Goal: Information Seeking & Learning: Learn about a topic

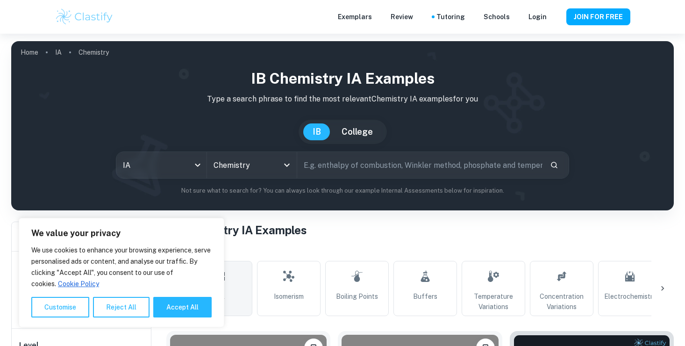
scroll to position [47, 0]
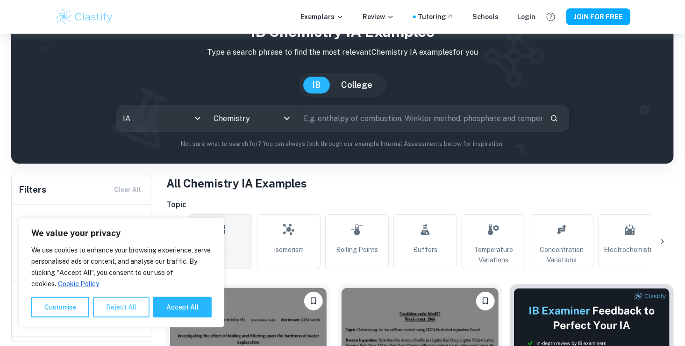
click at [132, 308] on button "Reject All" at bounding box center [121, 307] width 57 height 21
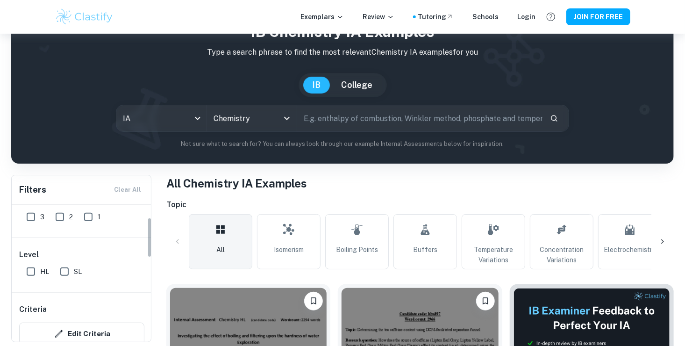
scroll to position [140, 0]
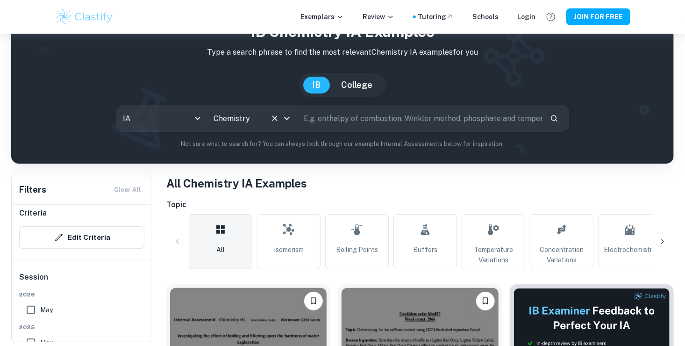
click at [291, 120] on icon "Open" at bounding box center [286, 118] width 11 height 11
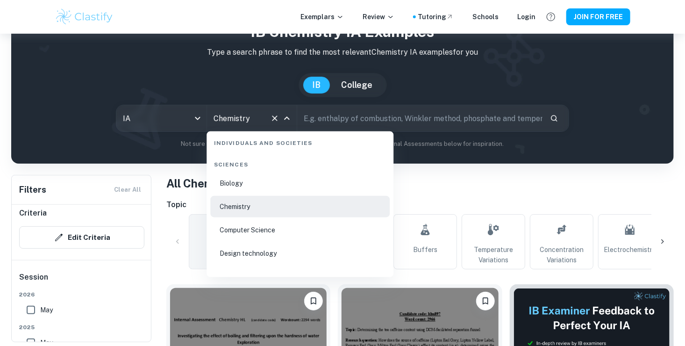
scroll to position [1448, 0]
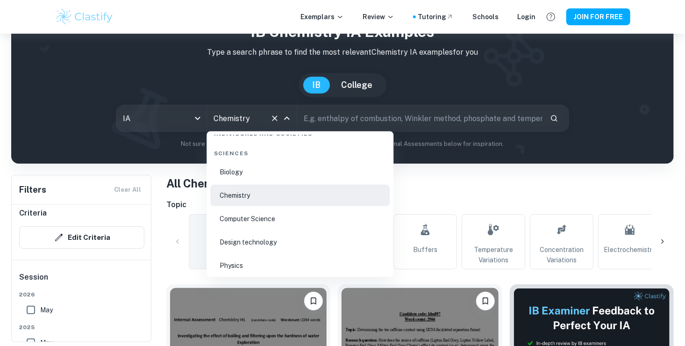
click at [258, 258] on li "Physics" at bounding box center [299, 265] width 179 height 21
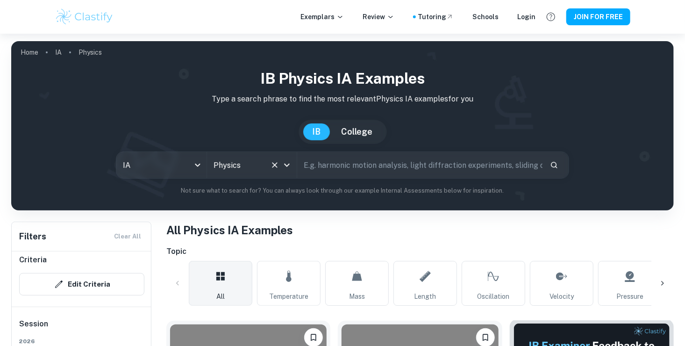
scroll to position [93, 0]
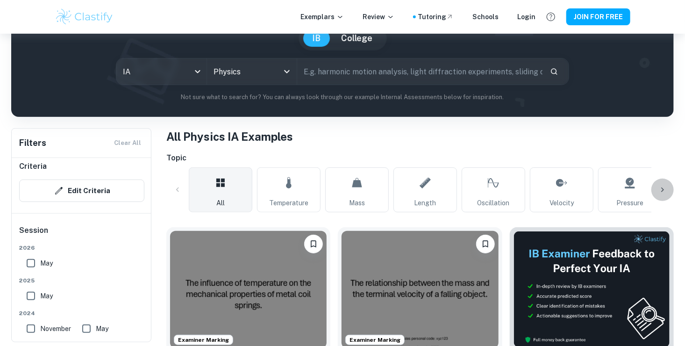
click at [664, 191] on icon at bounding box center [662, 189] width 9 height 9
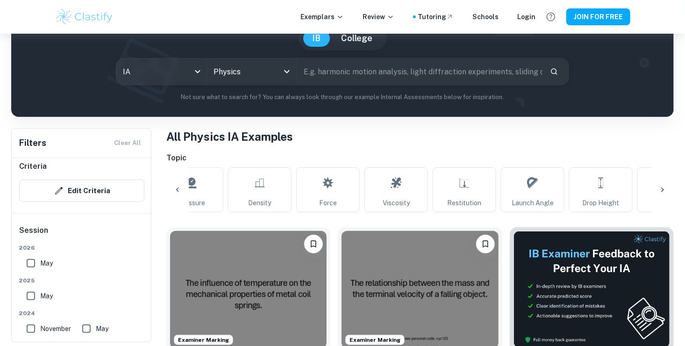
click at [664, 191] on icon at bounding box center [662, 189] width 9 height 9
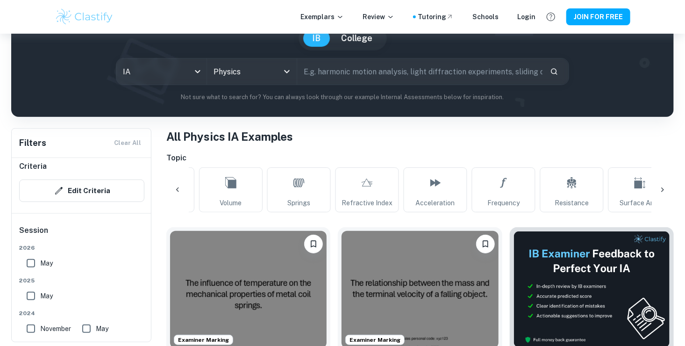
click at [660, 192] on icon at bounding box center [662, 189] width 9 height 9
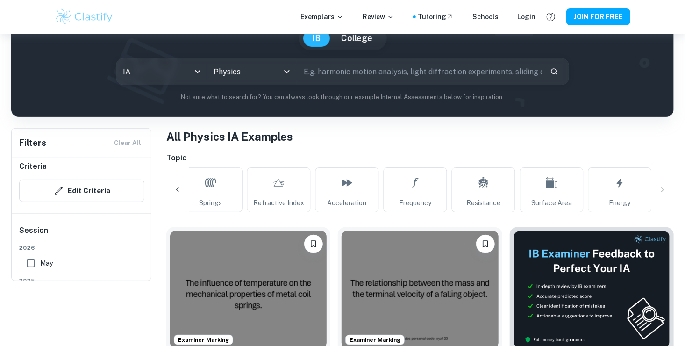
scroll to position [0, 0]
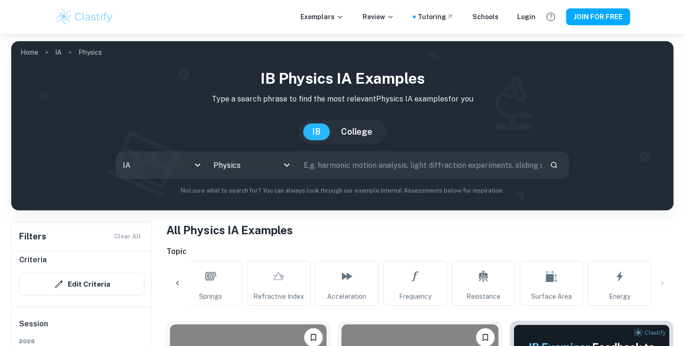
click at [390, 172] on input "text" at bounding box center [419, 165] width 245 height 26
type input "bounce"
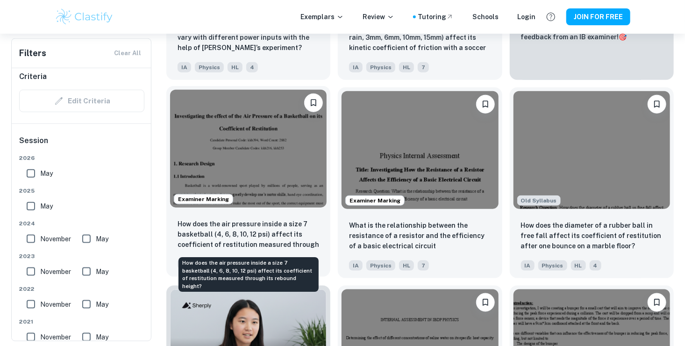
scroll to position [420, 0]
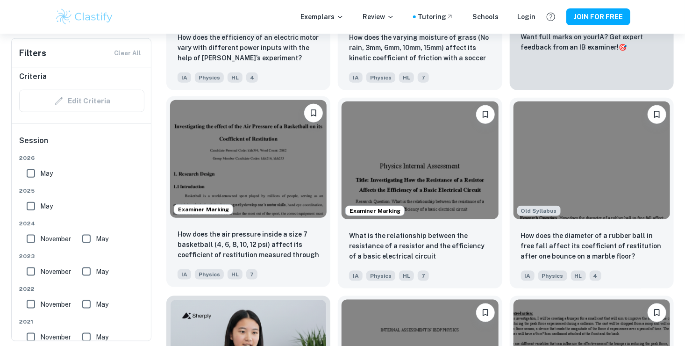
click at [297, 155] on img at bounding box center [248, 158] width 157 height 117
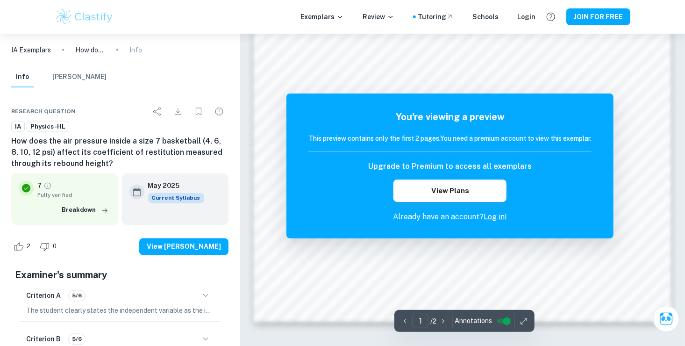
scroll to position [841, 0]
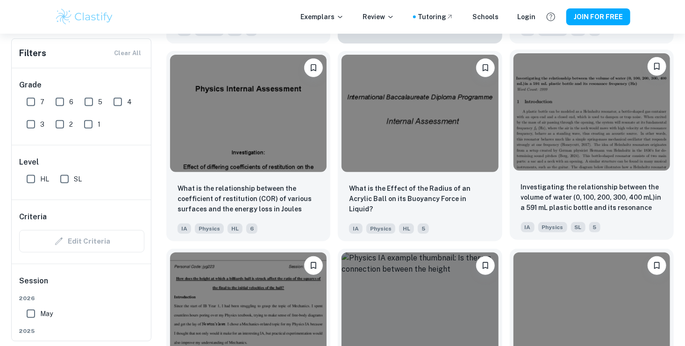
scroll to position [1869, 0]
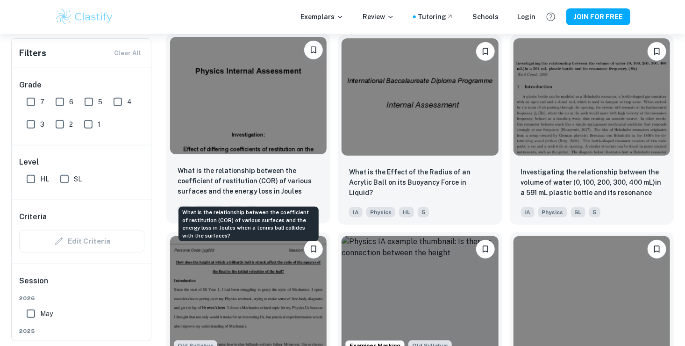
click at [294, 174] on p "What is the relationship between the coefficient of restitution (COR) of variou…" at bounding box center [249, 181] width 142 height 32
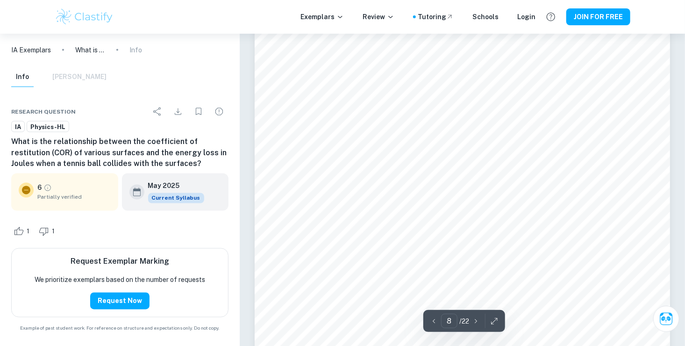
scroll to position [4033, 0]
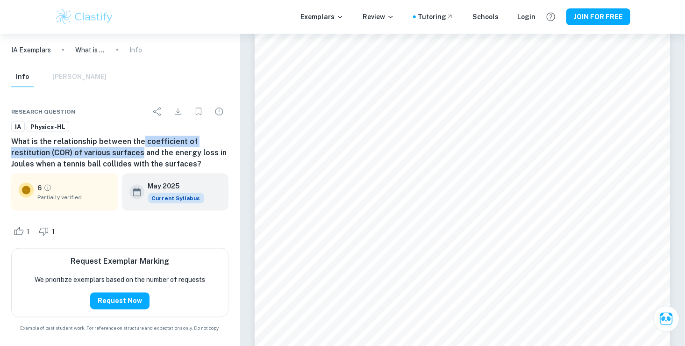
drag, startPoint x: 141, startPoint y: 140, endPoint x: 101, endPoint y: 157, distance: 43.1
click at [101, 157] on h6 "What is the relationship between the coefficient of restitution (COR) of variou…" at bounding box center [119, 153] width 217 height 34
copy h6 "coefficient of restitution (COR) of various surfaces"
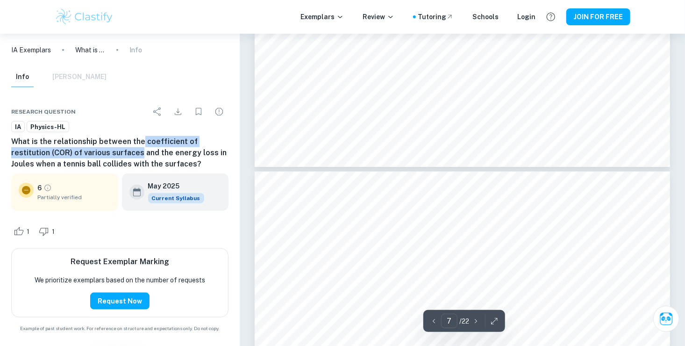
scroll to position [3706, 0]
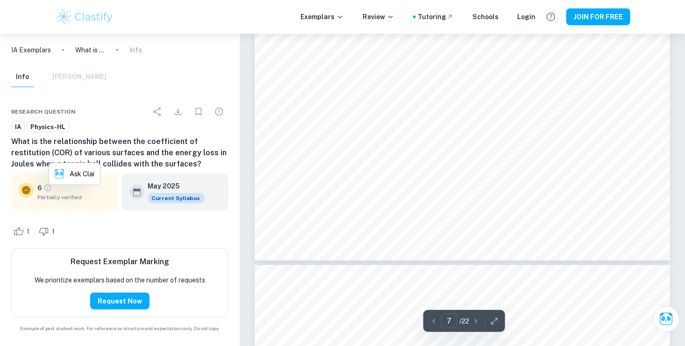
click at [190, 69] on div "Info [PERSON_NAME]" at bounding box center [120, 79] width 232 height 24
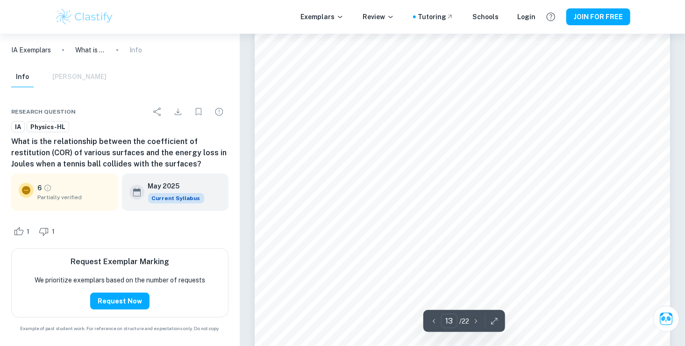
scroll to position [6821, 0]
type input "14"
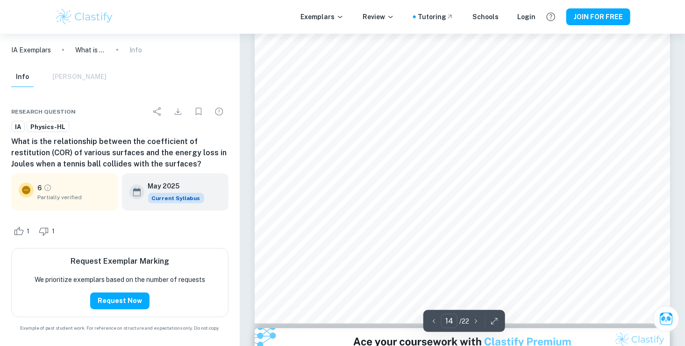
scroll to position [7522, 0]
